Goal: Task Accomplishment & Management: Use online tool/utility

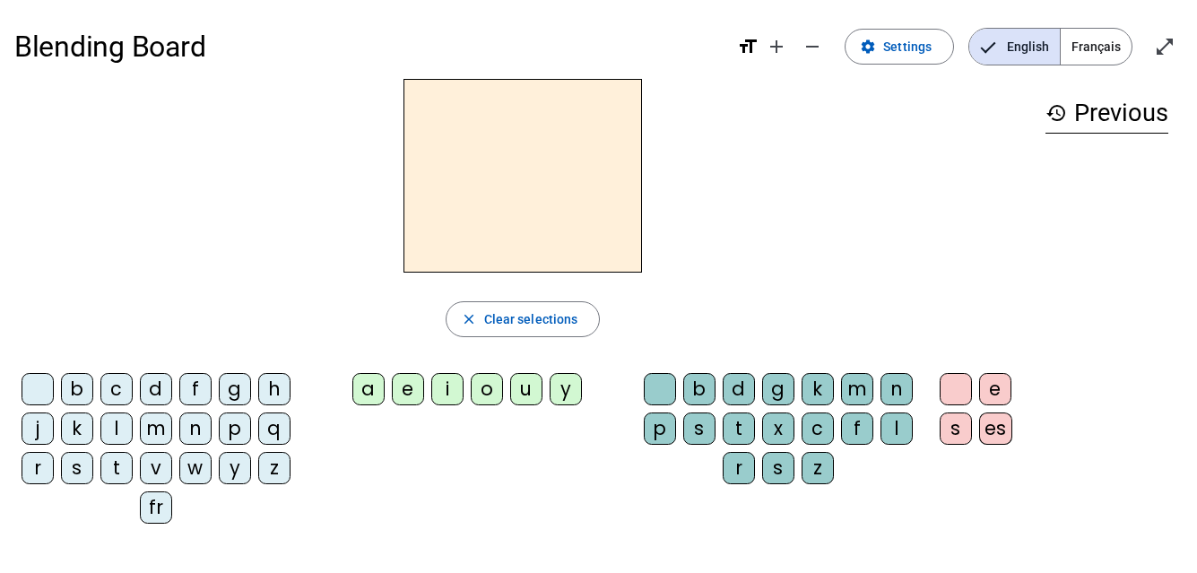
click at [30, 466] on div "r" at bounding box center [38, 468] width 32 height 32
click at [365, 389] on div "a" at bounding box center [368, 389] width 32 height 32
click at [779, 395] on div "g" at bounding box center [778, 389] width 32 height 32
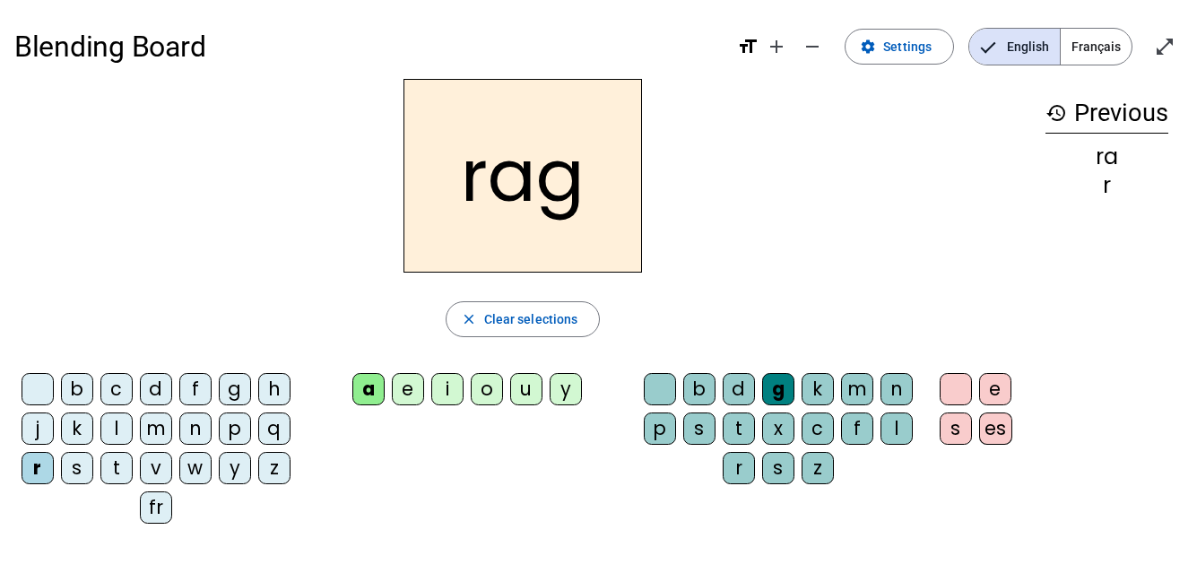
click at [993, 379] on div "e" at bounding box center [995, 389] width 32 height 32
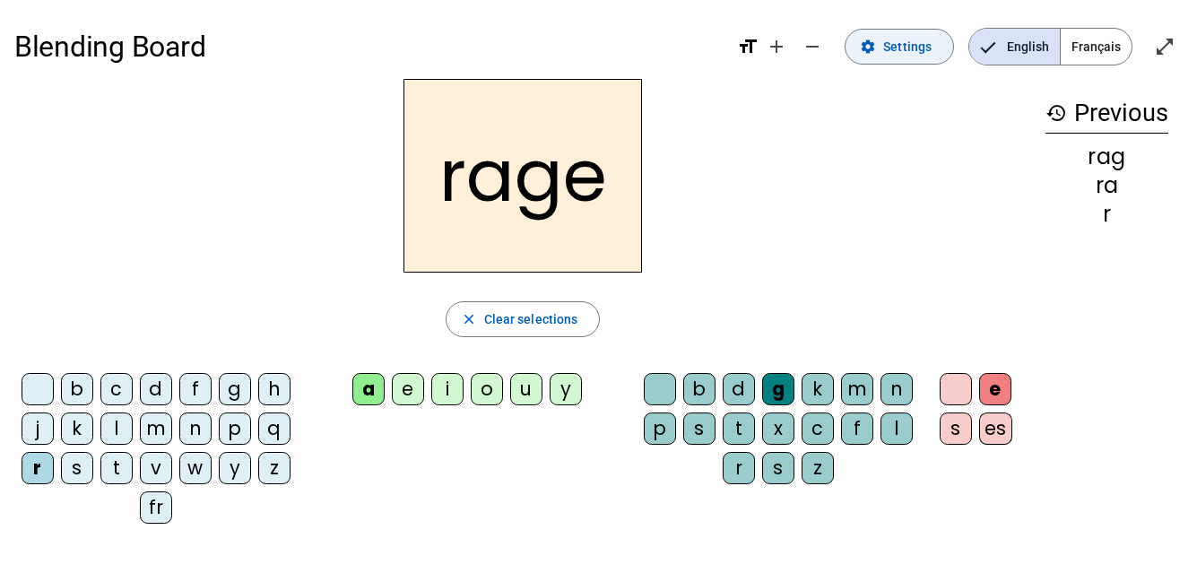
click at [900, 49] on span "Settings" at bounding box center [907, 47] width 48 height 22
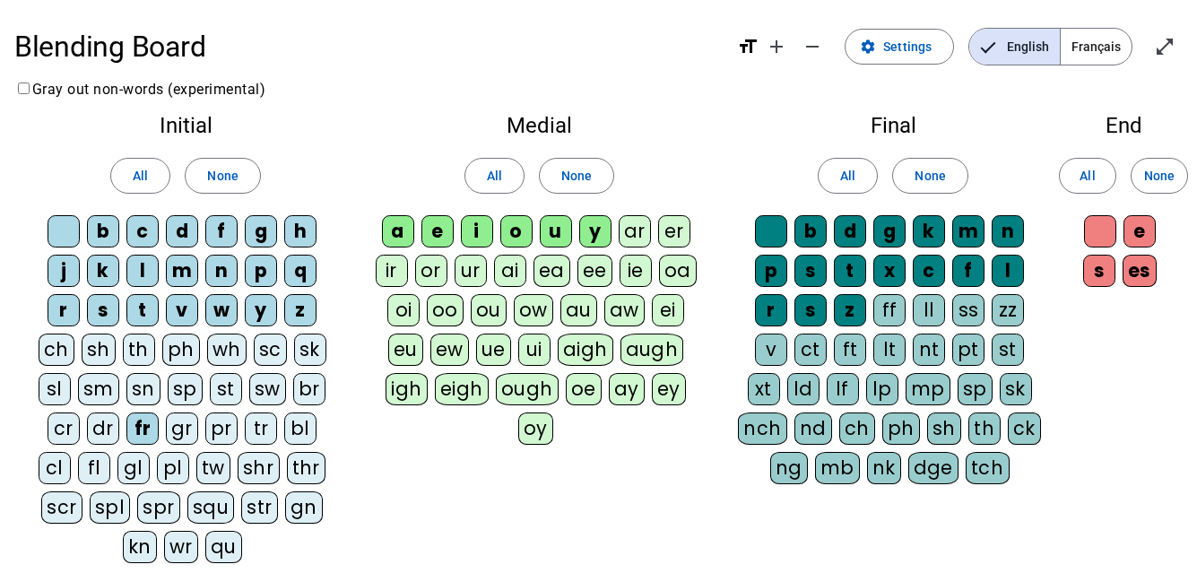
click at [774, 350] on div "v" at bounding box center [771, 349] width 32 height 32
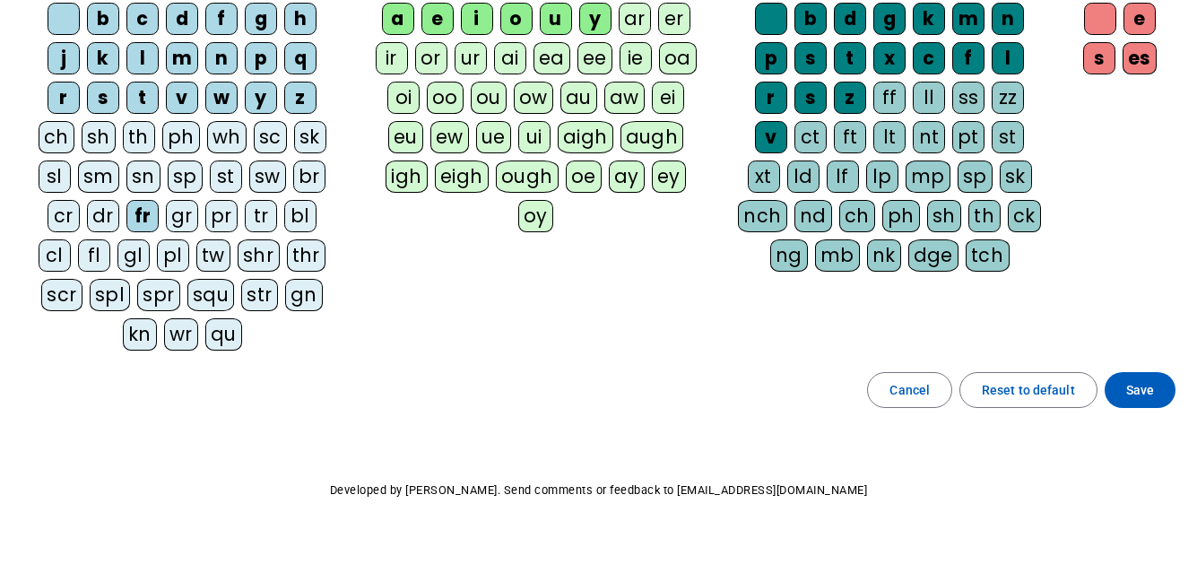
scroll to position [236, 0]
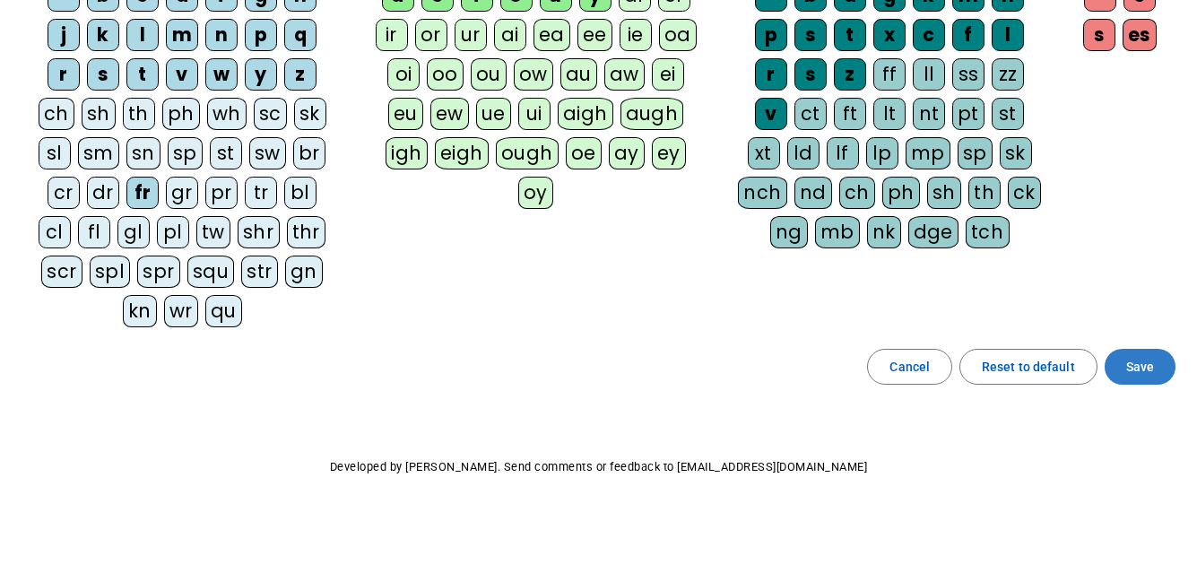
click at [1130, 358] on span "Save" at bounding box center [1140, 367] width 28 height 22
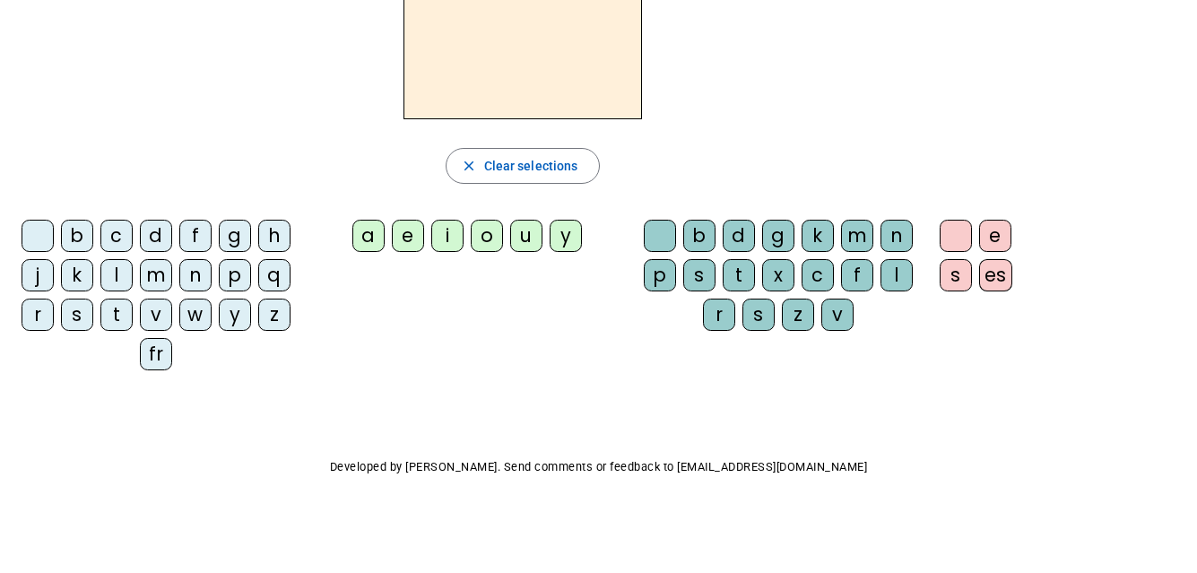
click at [838, 310] on div "v" at bounding box center [837, 314] width 32 height 32
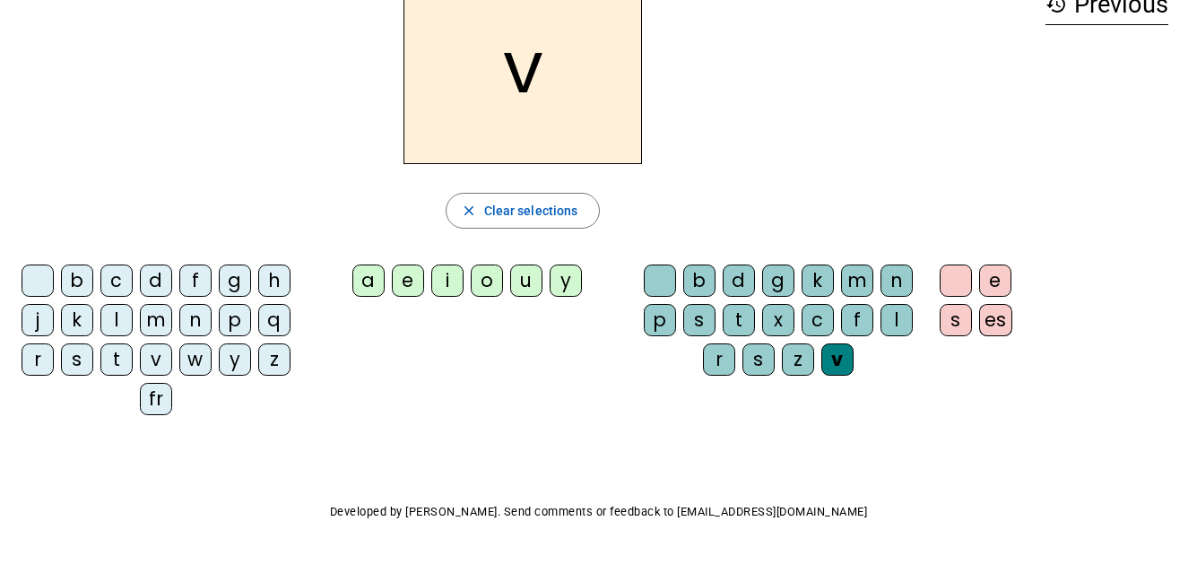
scroll to position [64, 0]
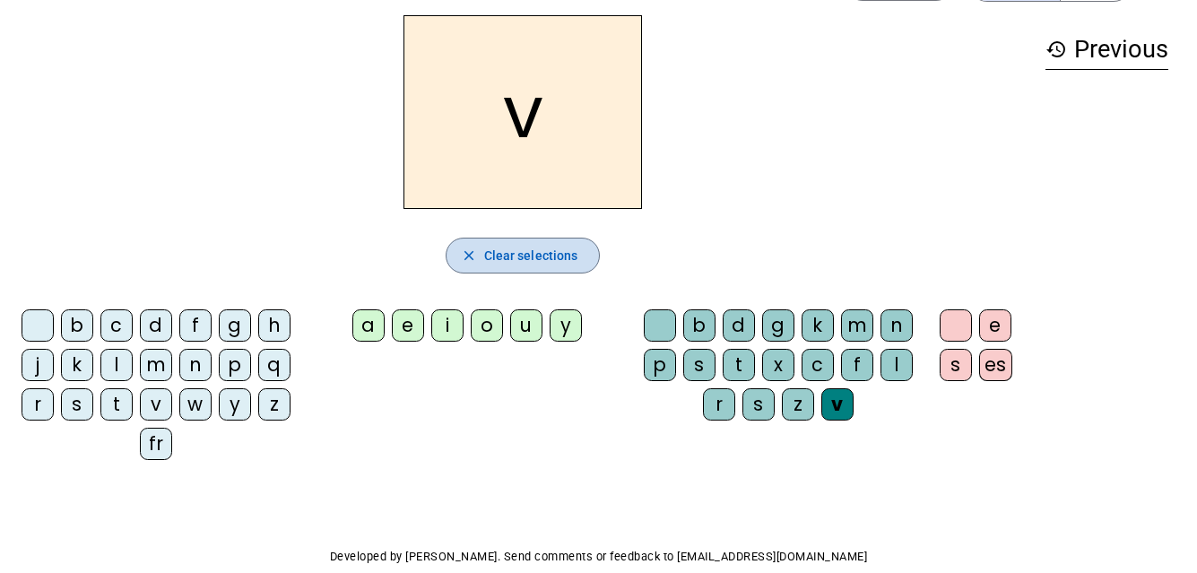
drag, startPoint x: 548, startPoint y: 250, endPoint x: 548, endPoint y: 262, distance: 11.7
click at [548, 259] on span "Clear selections" at bounding box center [531, 256] width 94 height 22
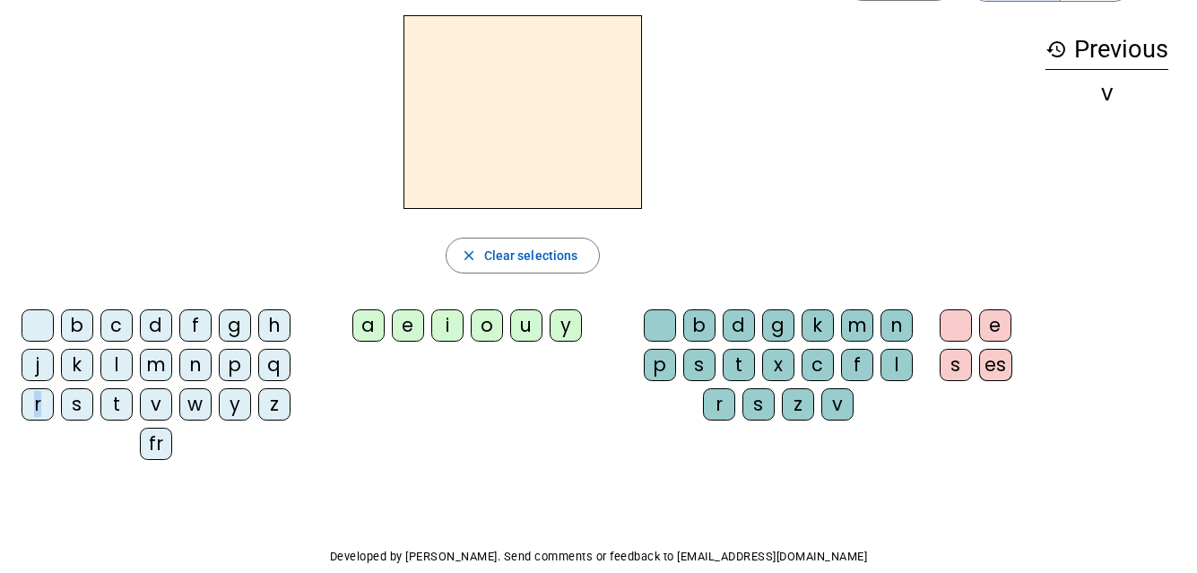
click at [39, 395] on div "r" at bounding box center [38, 404] width 32 height 32
click at [368, 317] on div "a" at bounding box center [368, 325] width 32 height 32
click at [783, 312] on div "g" at bounding box center [778, 325] width 32 height 32
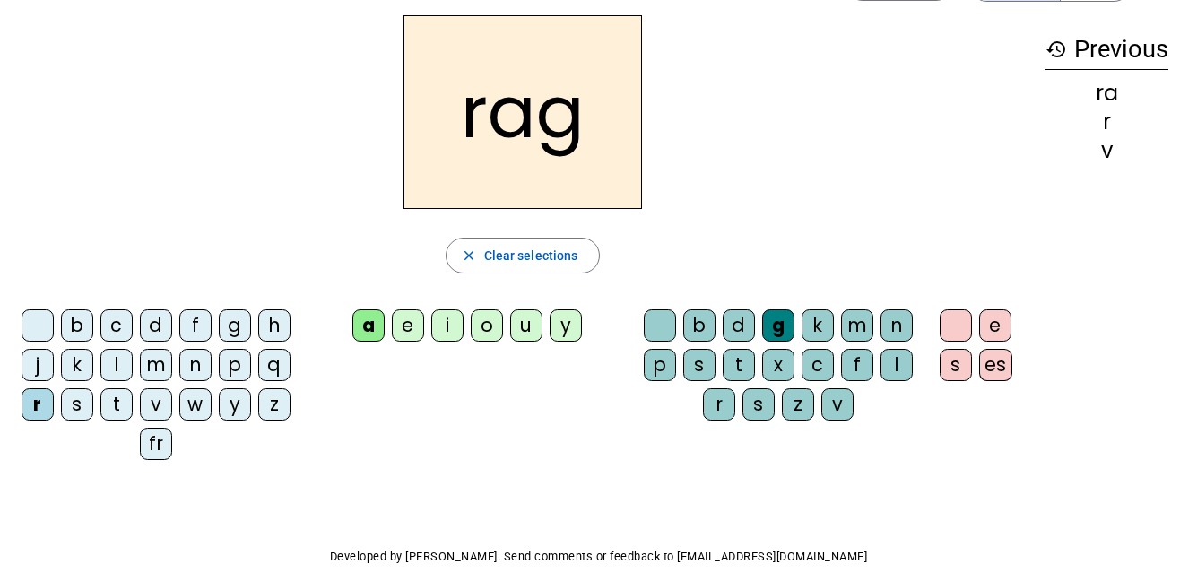
click at [996, 318] on div "e" at bounding box center [995, 325] width 32 height 32
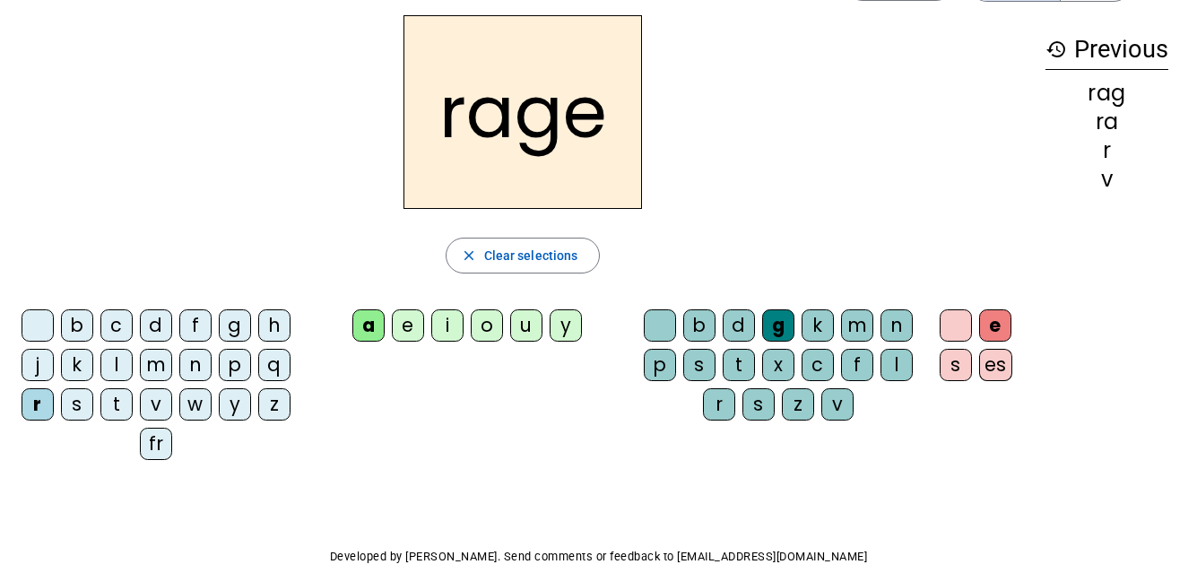
click at [843, 401] on div "v" at bounding box center [837, 404] width 32 height 32
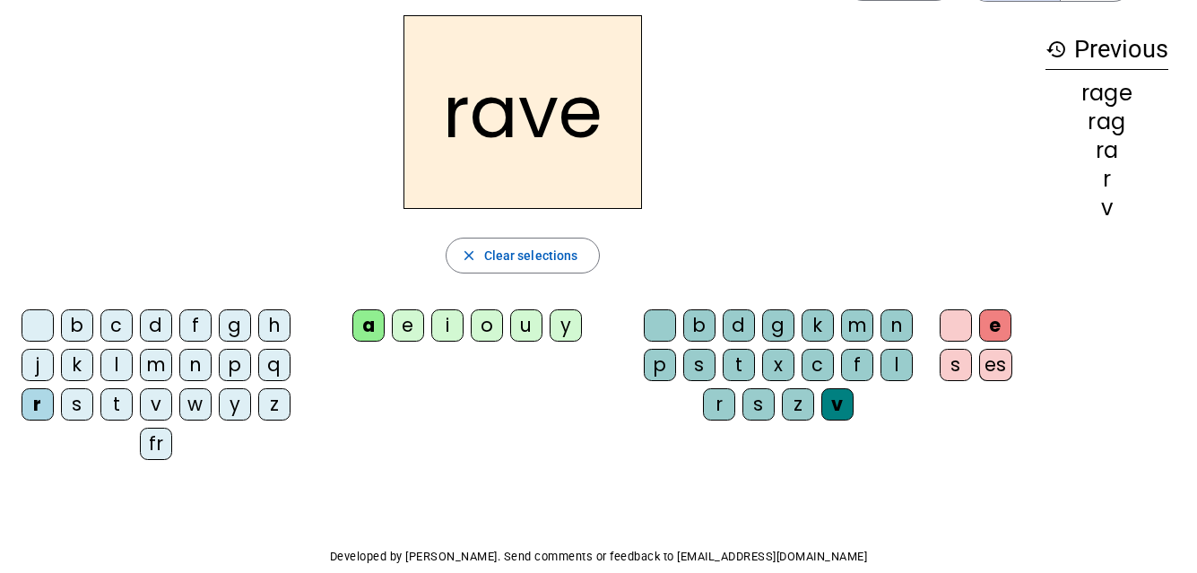
click at [75, 328] on div "b" at bounding box center [77, 325] width 32 height 32
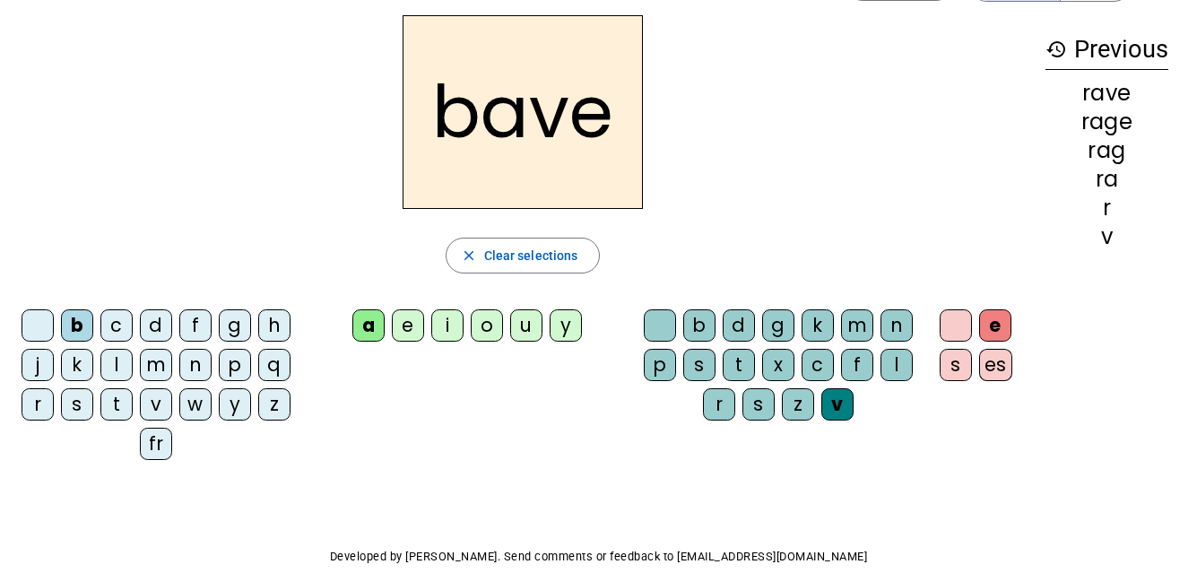
click at [240, 326] on div "g" at bounding box center [235, 325] width 32 height 32
click at [117, 327] on div "c" at bounding box center [116, 325] width 32 height 32
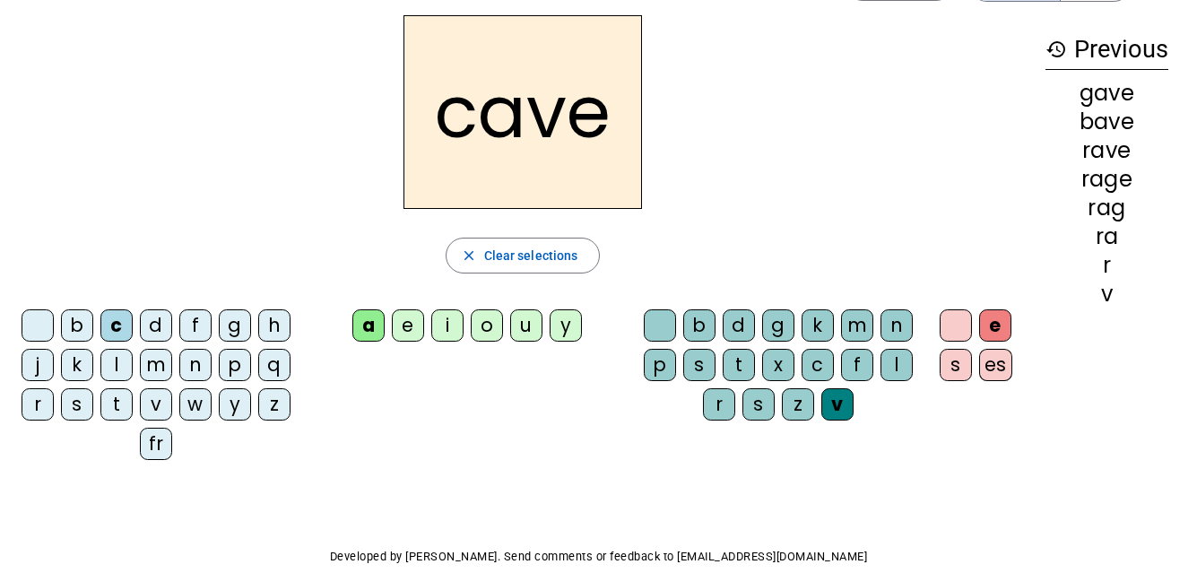
click at [655, 355] on div "p" at bounding box center [660, 365] width 32 height 32
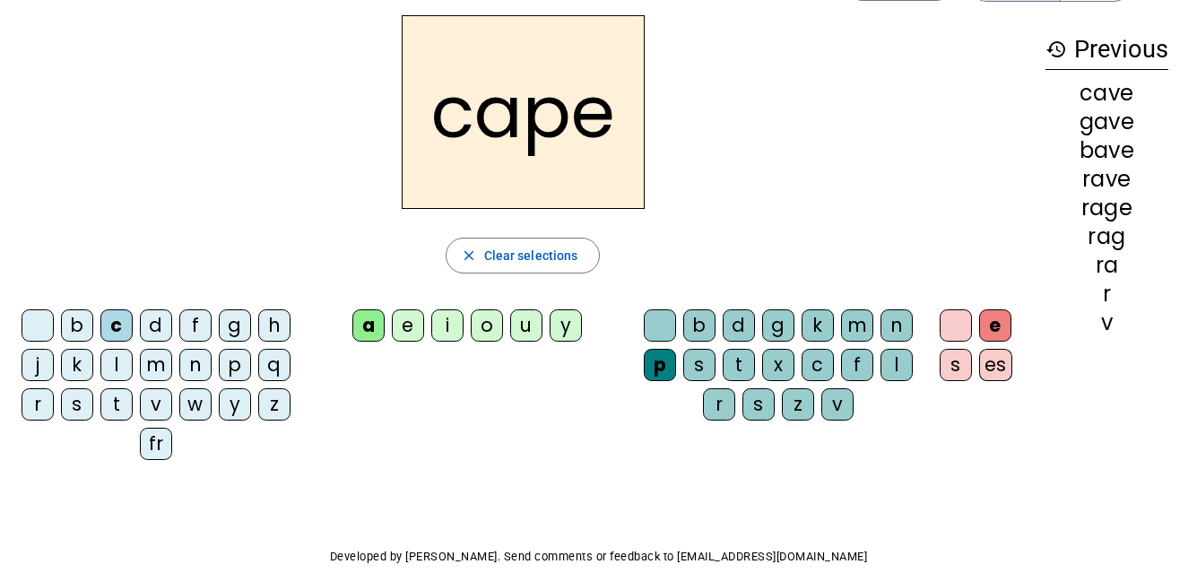
click at [792, 316] on div "g" at bounding box center [778, 325] width 32 height 32
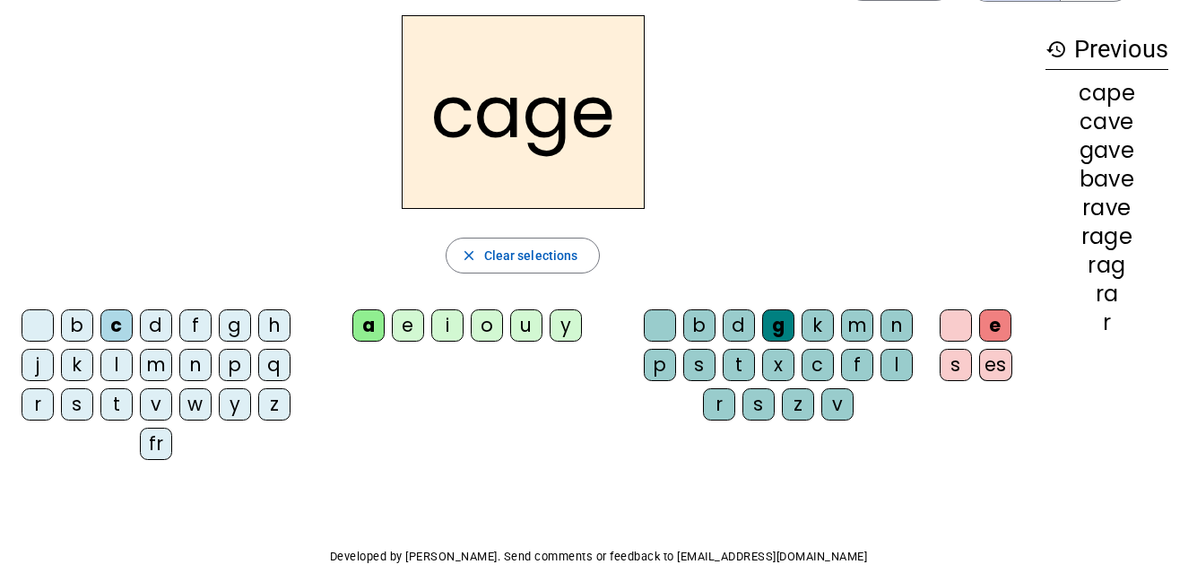
click at [196, 368] on div "n" at bounding box center [195, 365] width 32 height 32
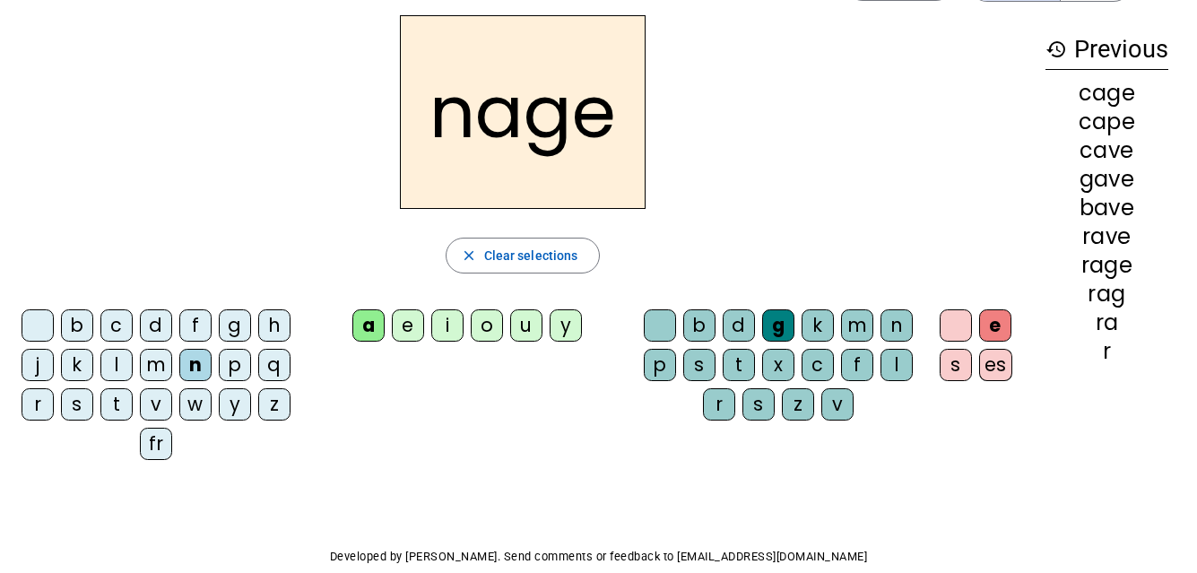
click at [237, 364] on div "p" at bounding box center [235, 365] width 32 height 32
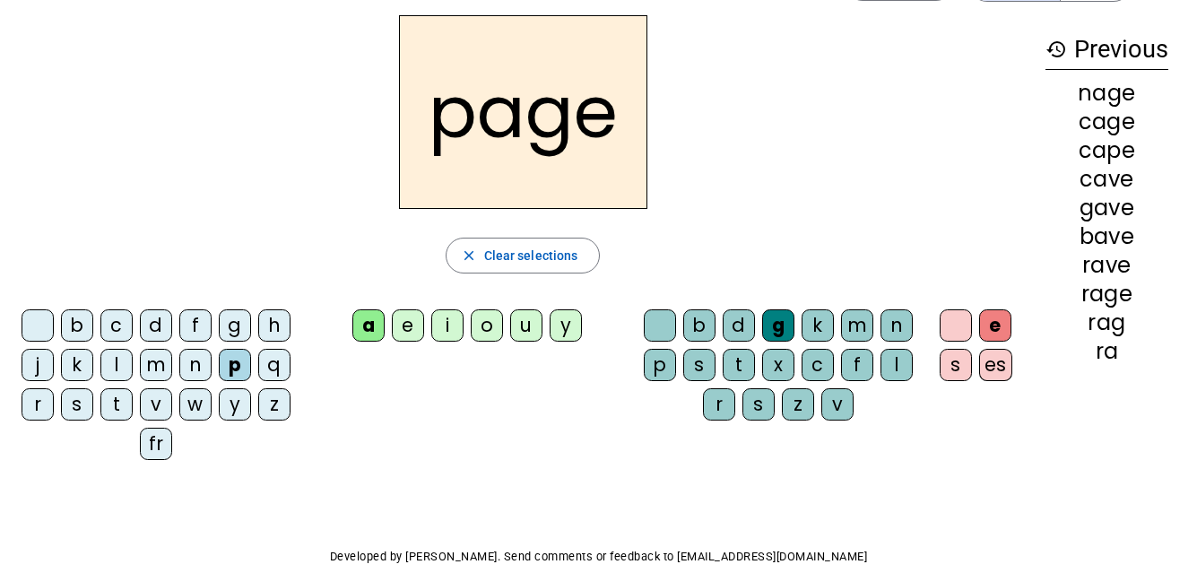
click at [237, 364] on div "p" at bounding box center [235, 365] width 32 height 32
click at [82, 411] on div "s" at bounding box center [77, 404] width 32 height 32
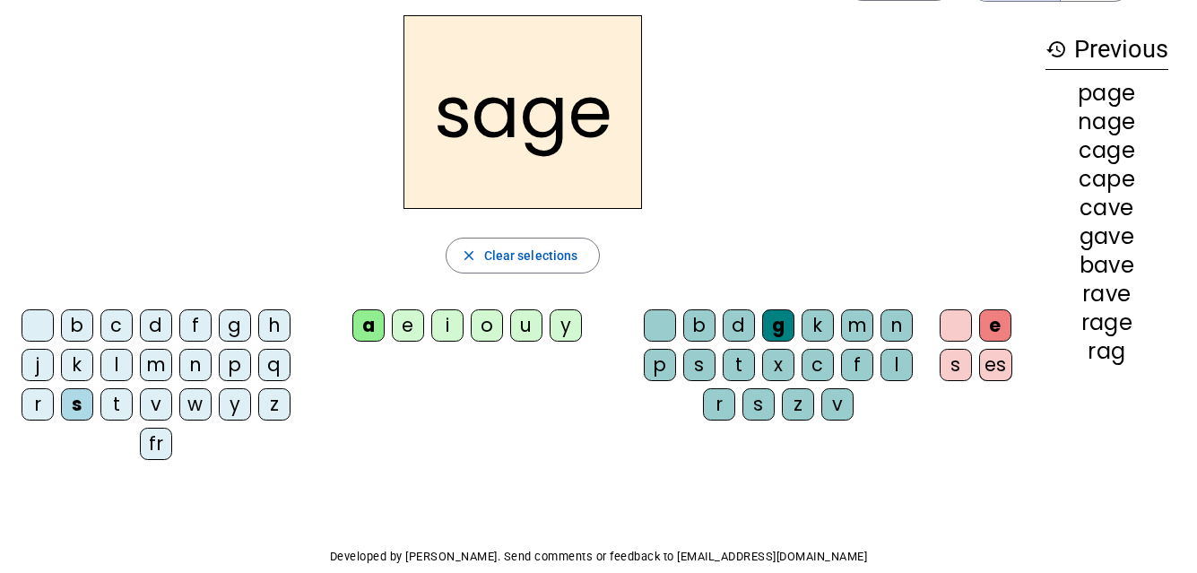
click at [649, 365] on div "p" at bounding box center [660, 365] width 32 height 32
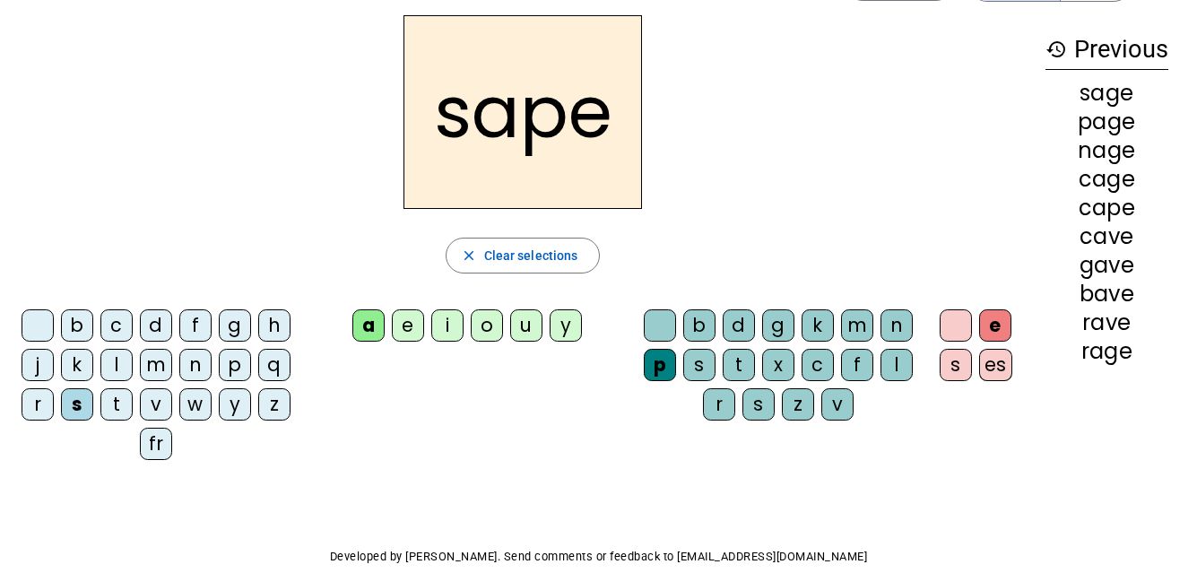
click at [125, 405] on div "t" at bounding box center [116, 404] width 32 height 32
